Goal: Check status: Check status

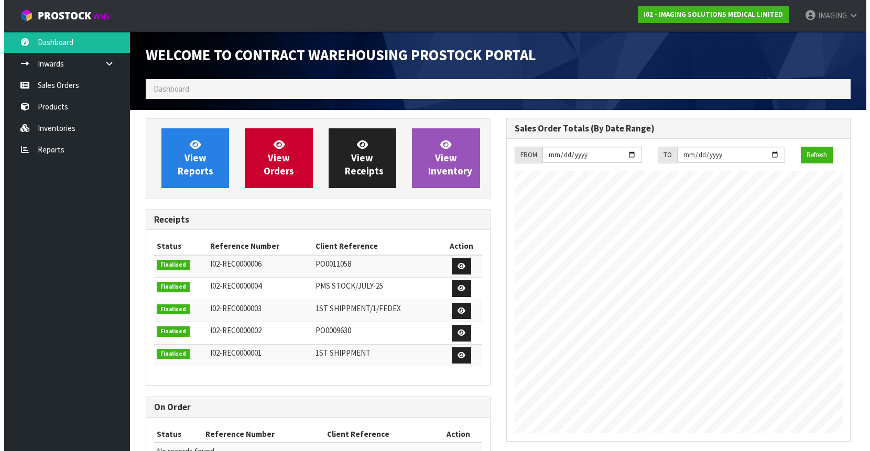
scroll to position [445, 360]
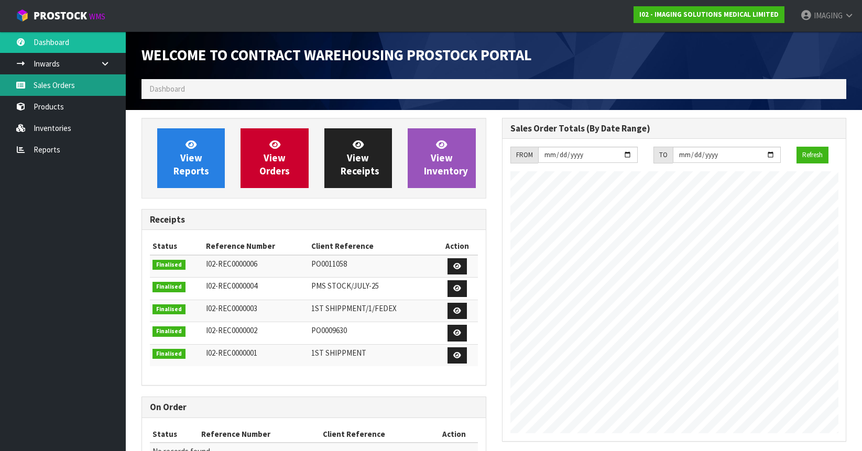
click at [67, 79] on link "Sales Orders" at bounding box center [63, 84] width 126 height 21
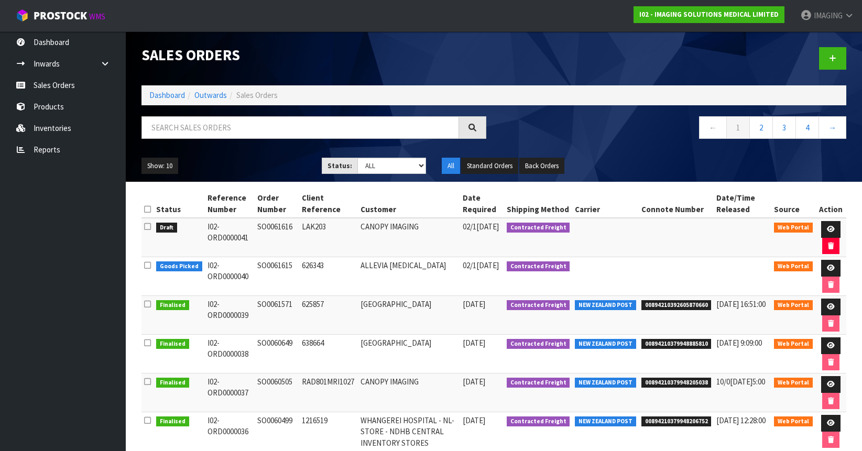
click at [280, 225] on td "SO0061616" at bounding box center [277, 237] width 44 height 39
copy td "SO0061616"
click at [829, 228] on icon at bounding box center [831, 229] width 8 height 7
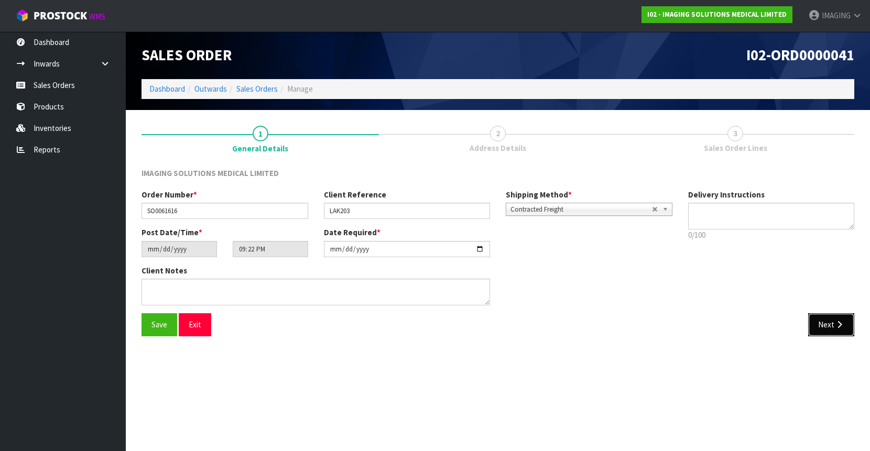
click at [828, 322] on button "Next" at bounding box center [831, 324] width 46 height 23
